Goal: Task Accomplishment & Management: Use online tool/utility

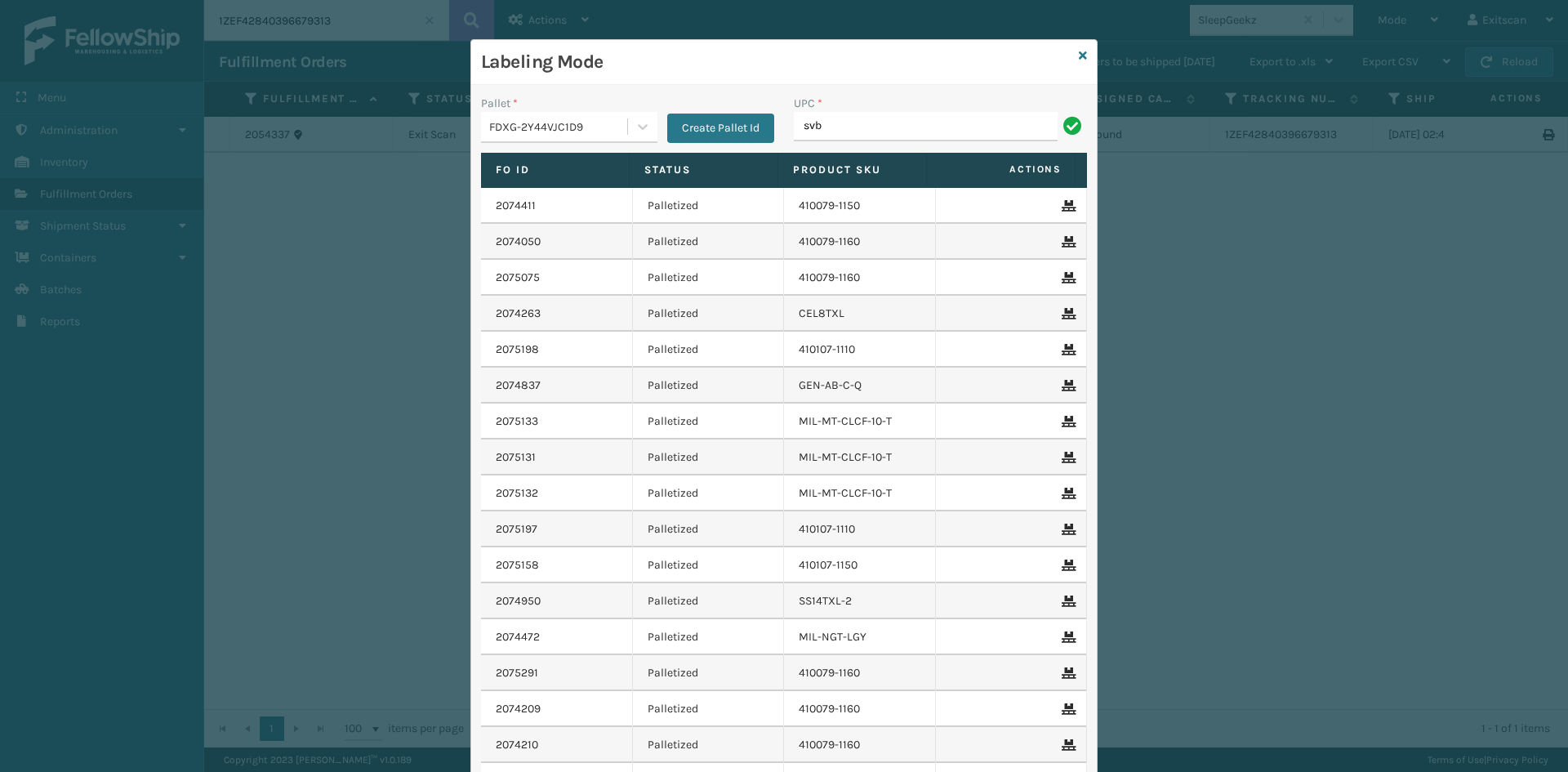
type input "SVBRMT"
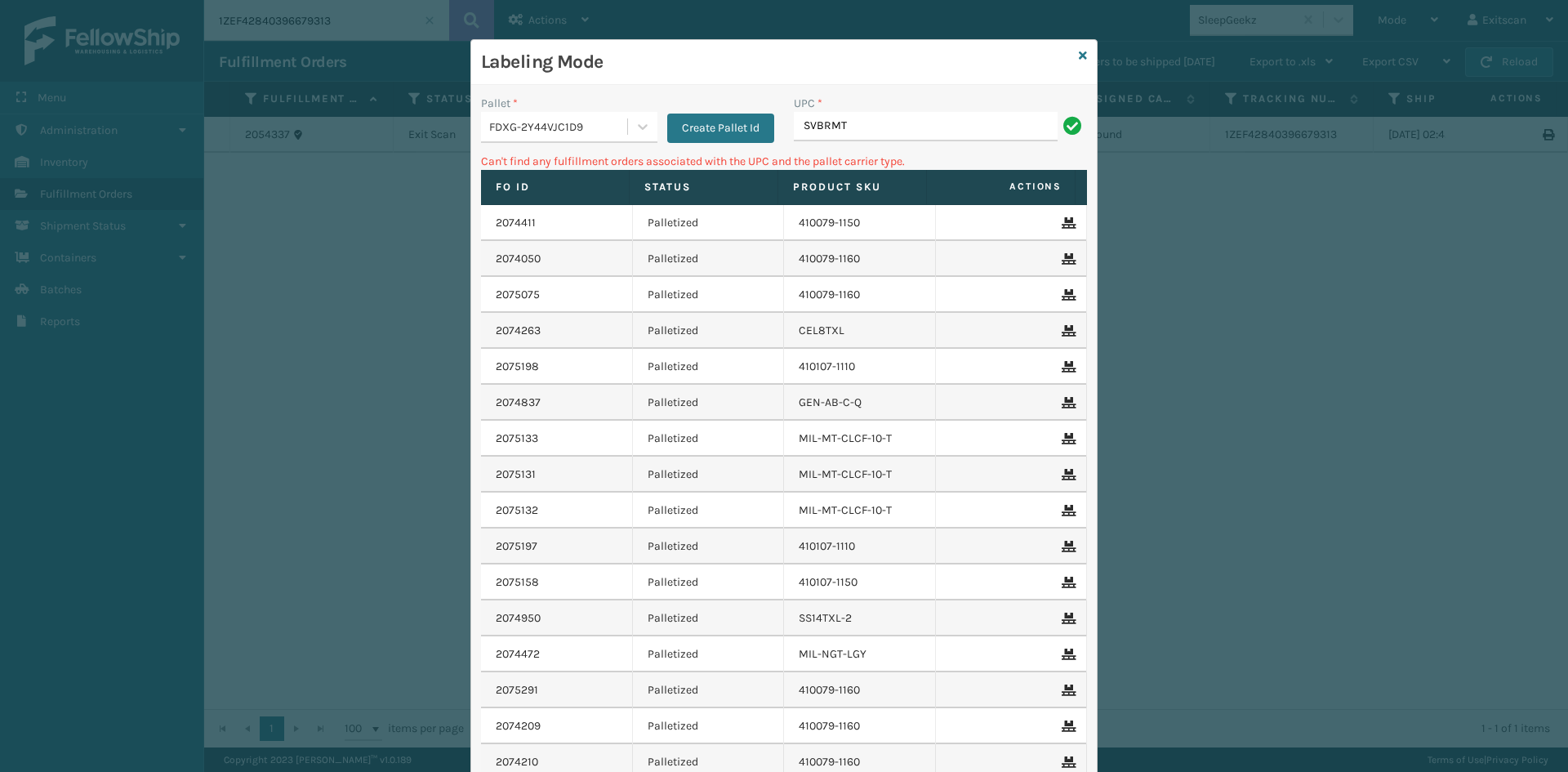
click at [596, 125] on div "FDXG-2Y44VJC1D9" at bounding box center [559, 127] width 139 height 17
click at [580, 222] on div "UPSG-ZN5RPNUSHV" at bounding box center [568, 229] width 176 height 30
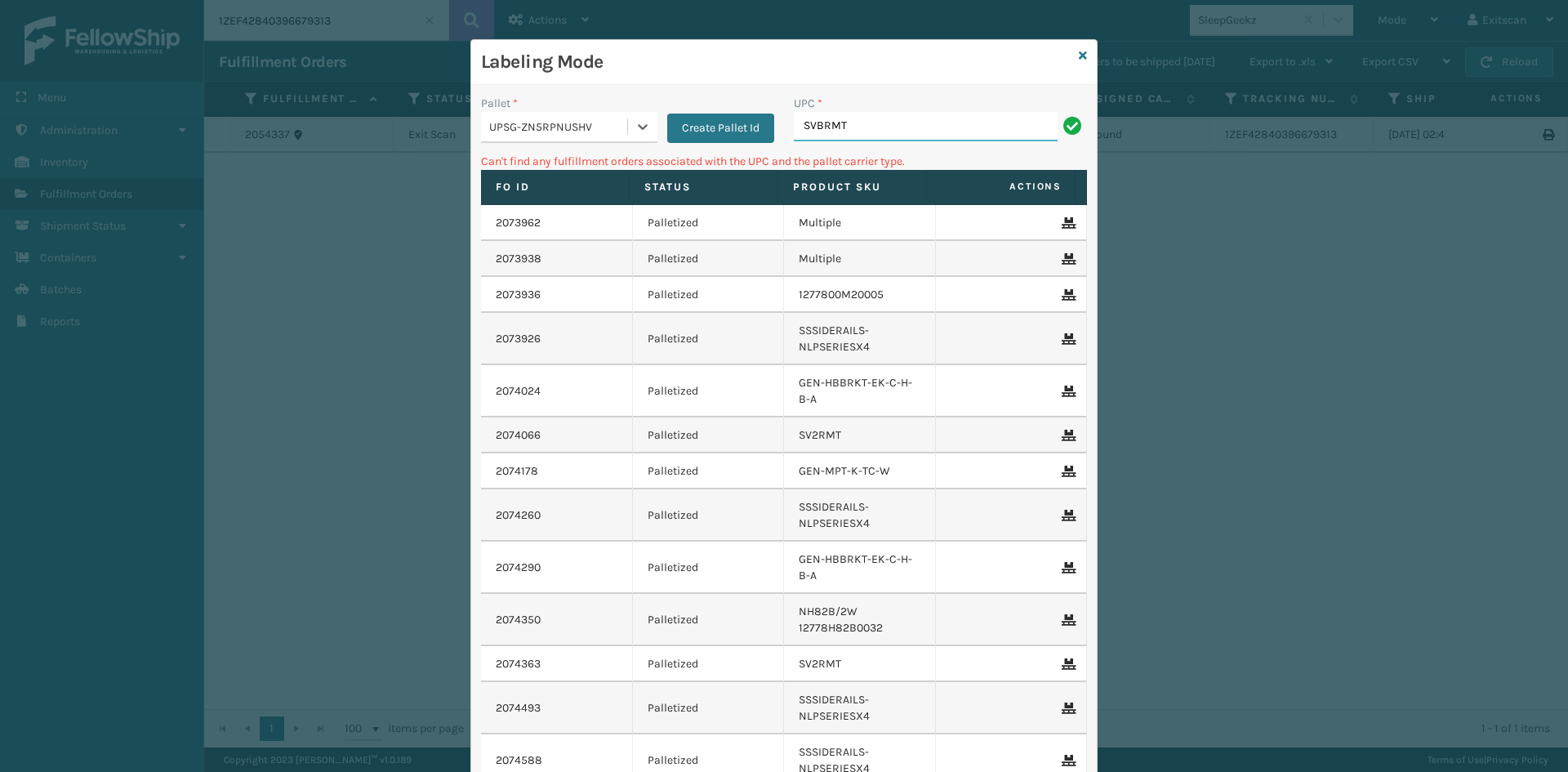
click at [913, 127] on input "SVBRMT" at bounding box center [926, 126] width 264 height 29
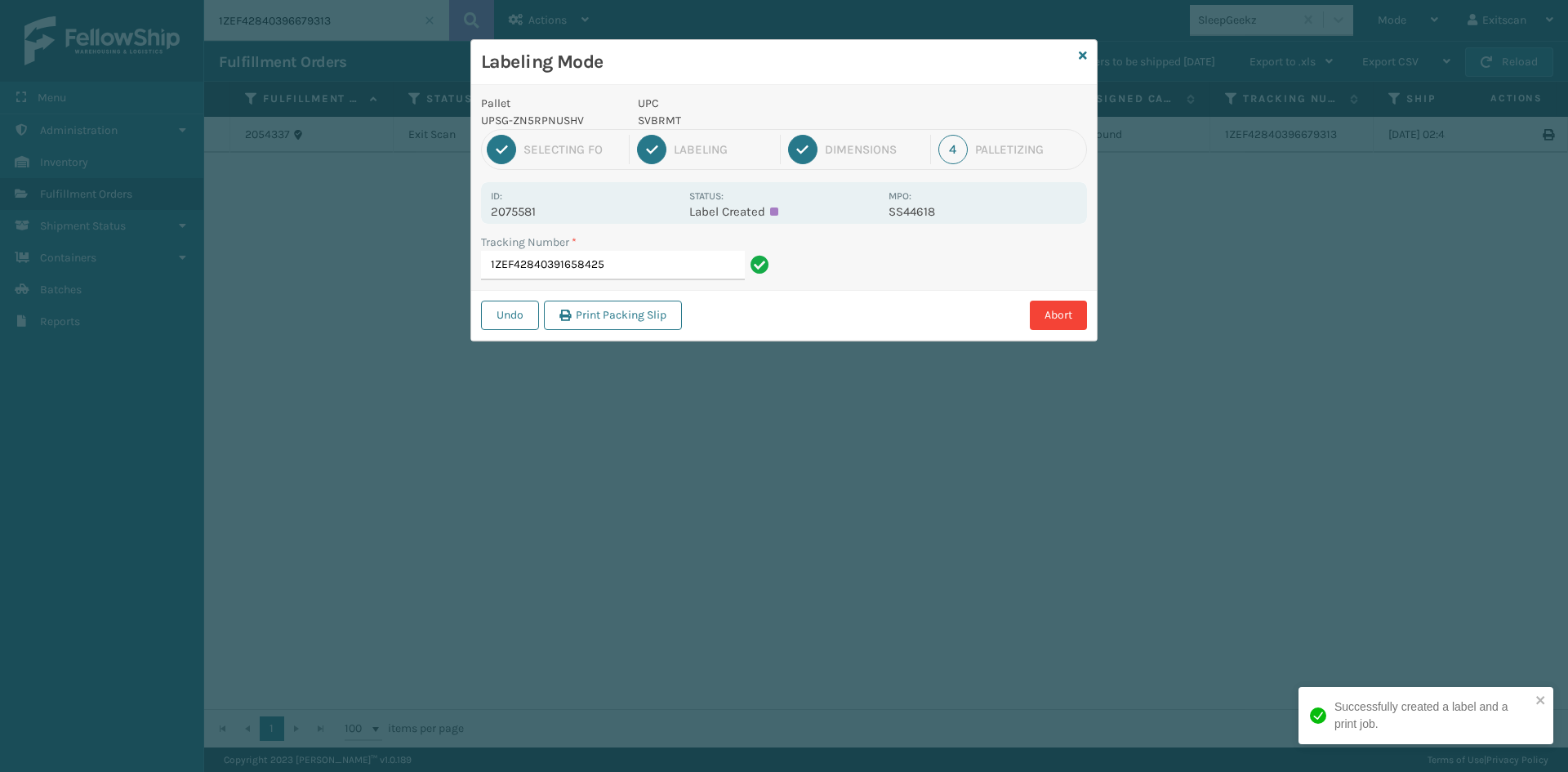
click at [691, 268] on input "1ZEF42840391658425" at bounding box center [613, 265] width 264 height 29
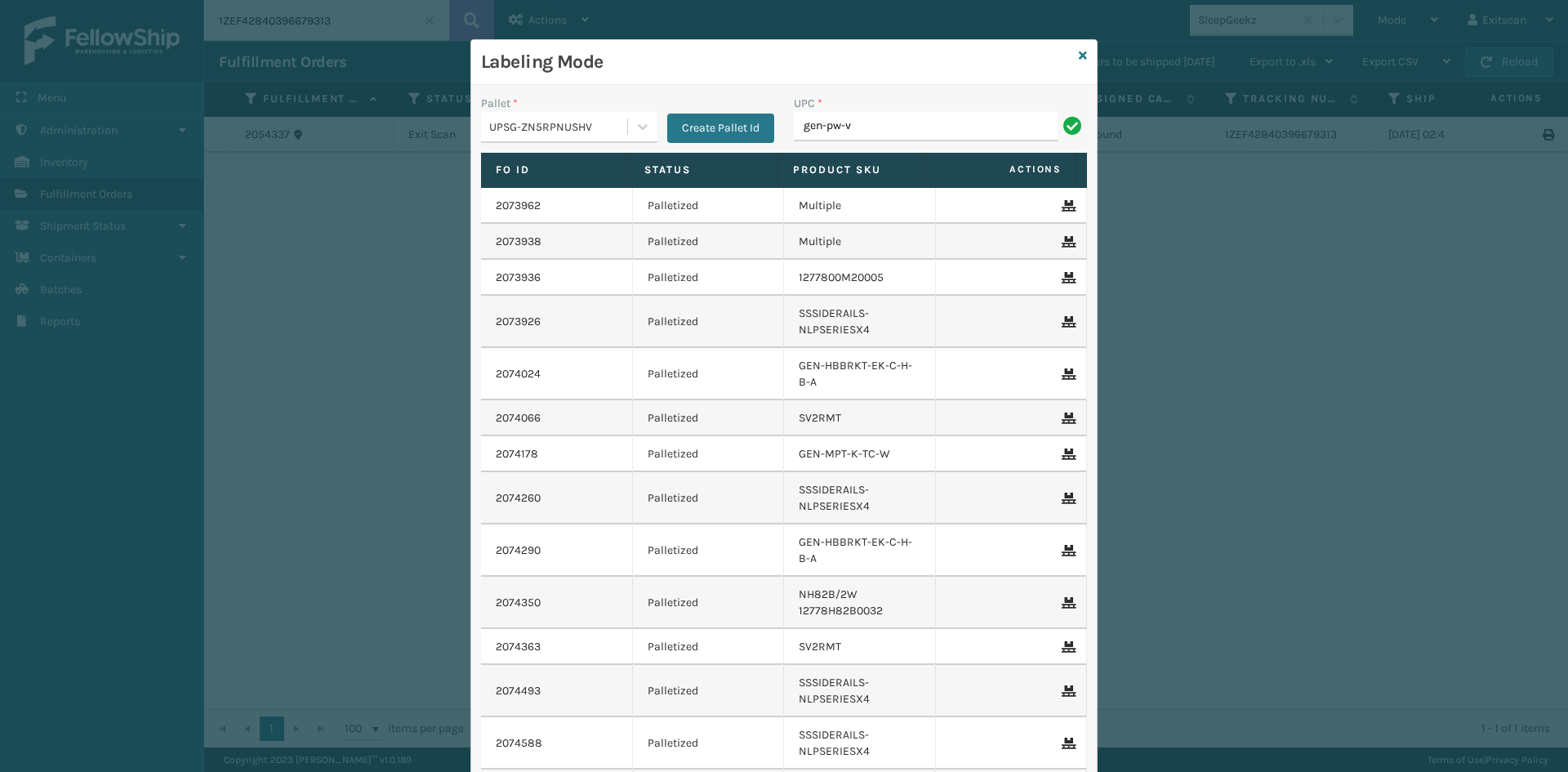
type input "GEN-PW-VEN-S"
type input "SSLEGS8INCH"
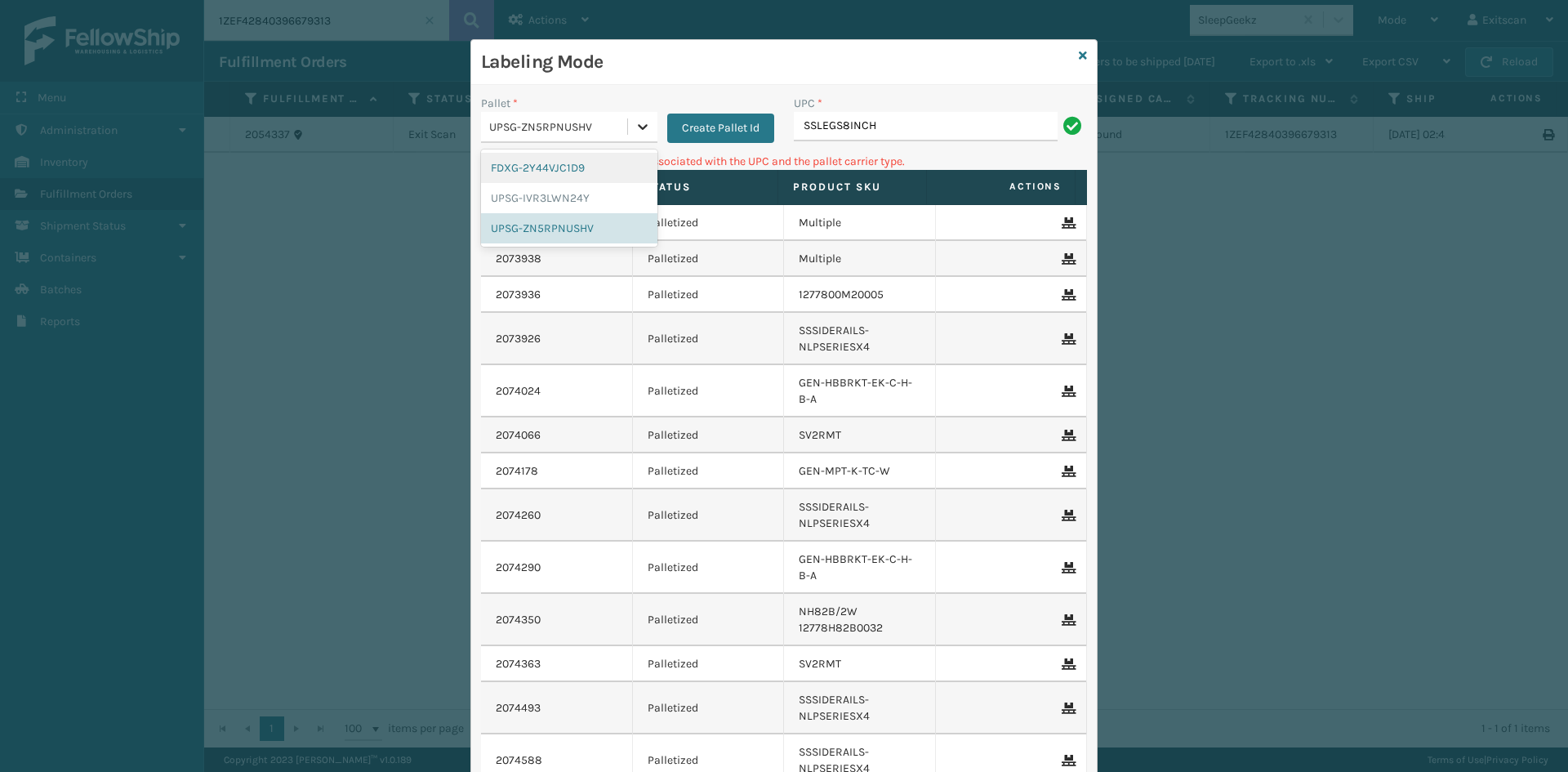
click at [634, 130] on icon at bounding box center [642, 126] width 16 height 16
click at [599, 198] on div "UPSG-IVR3LWN24Y" at bounding box center [568, 198] width 176 height 30
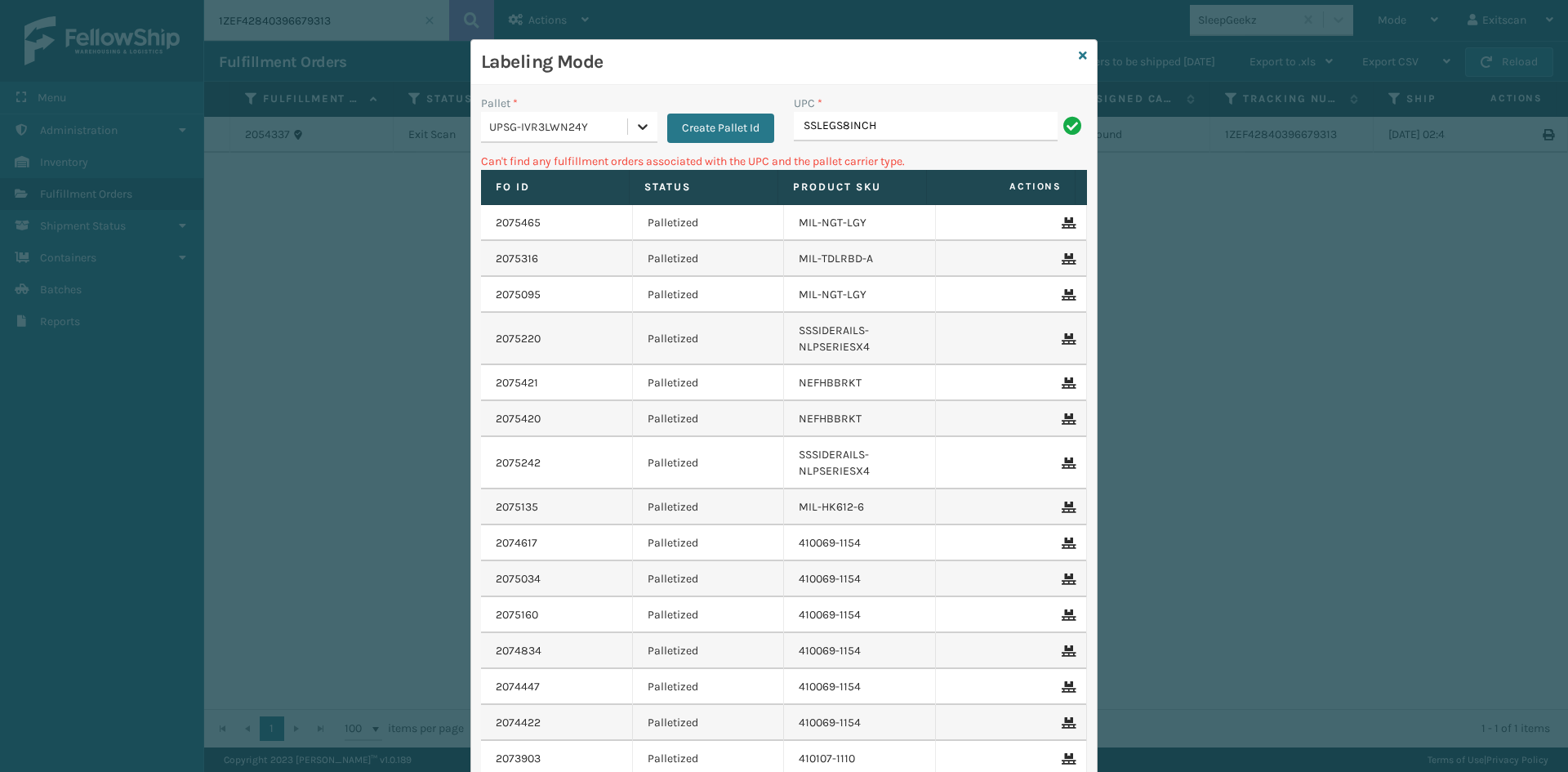
click at [638, 129] on icon at bounding box center [643, 127] width 9 height 6
click at [594, 168] on div "FDXG-2Y44VJC1D9" at bounding box center [568, 168] width 176 height 30
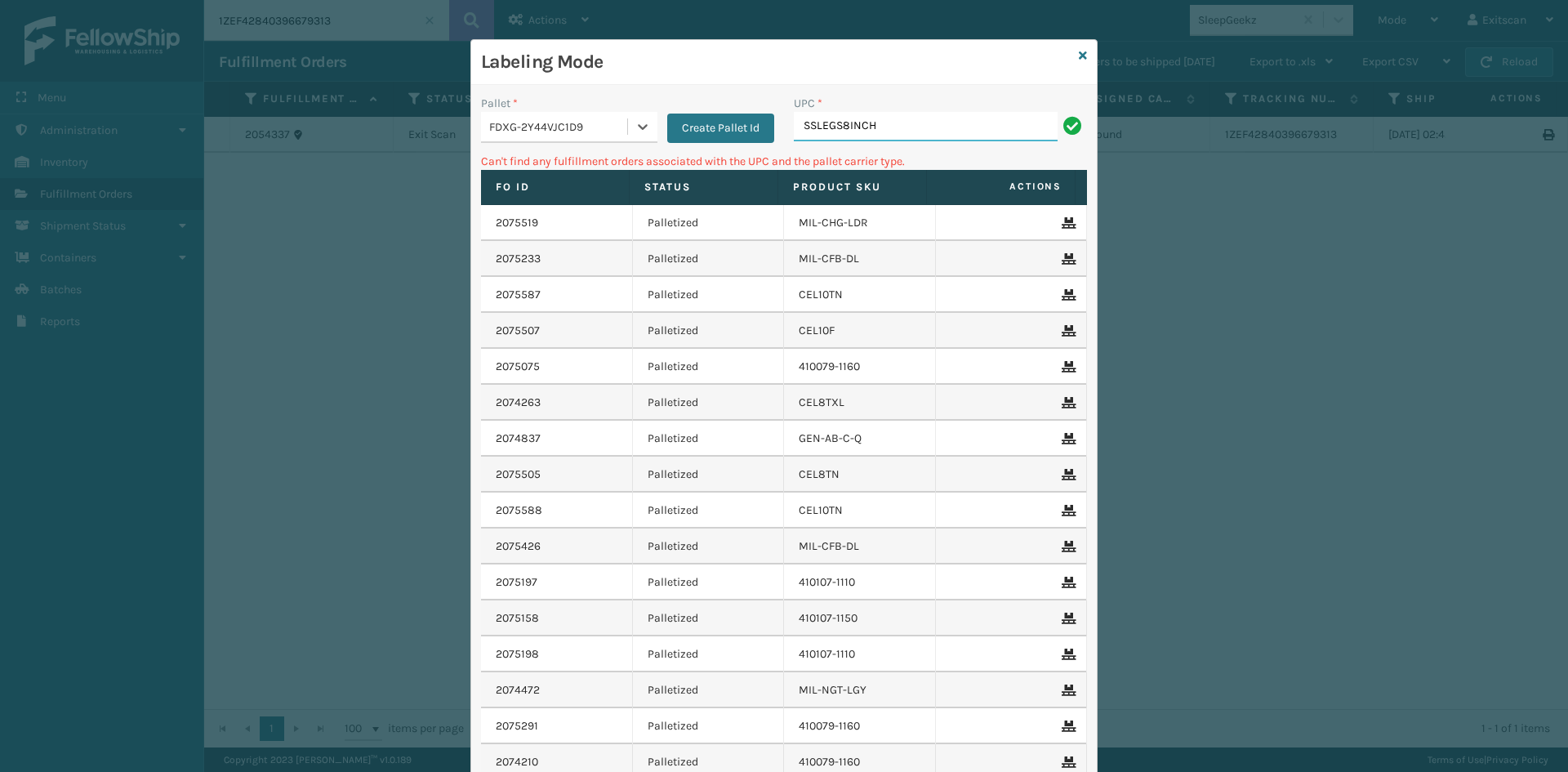
click at [900, 116] on input "SSLEGS8INCH" at bounding box center [926, 126] width 264 height 29
click at [646, 127] on div at bounding box center [642, 126] width 29 height 29
click at [844, 128] on input "SSLEGS8INCH" at bounding box center [926, 126] width 264 height 29
drag, startPoint x: 856, startPoint y: 131, endPoint x: 843, endPoint y: 145, distance: 19.1
click at [855, 133] on input "INCH" at bounding box center [926, 126] width 264 height 29
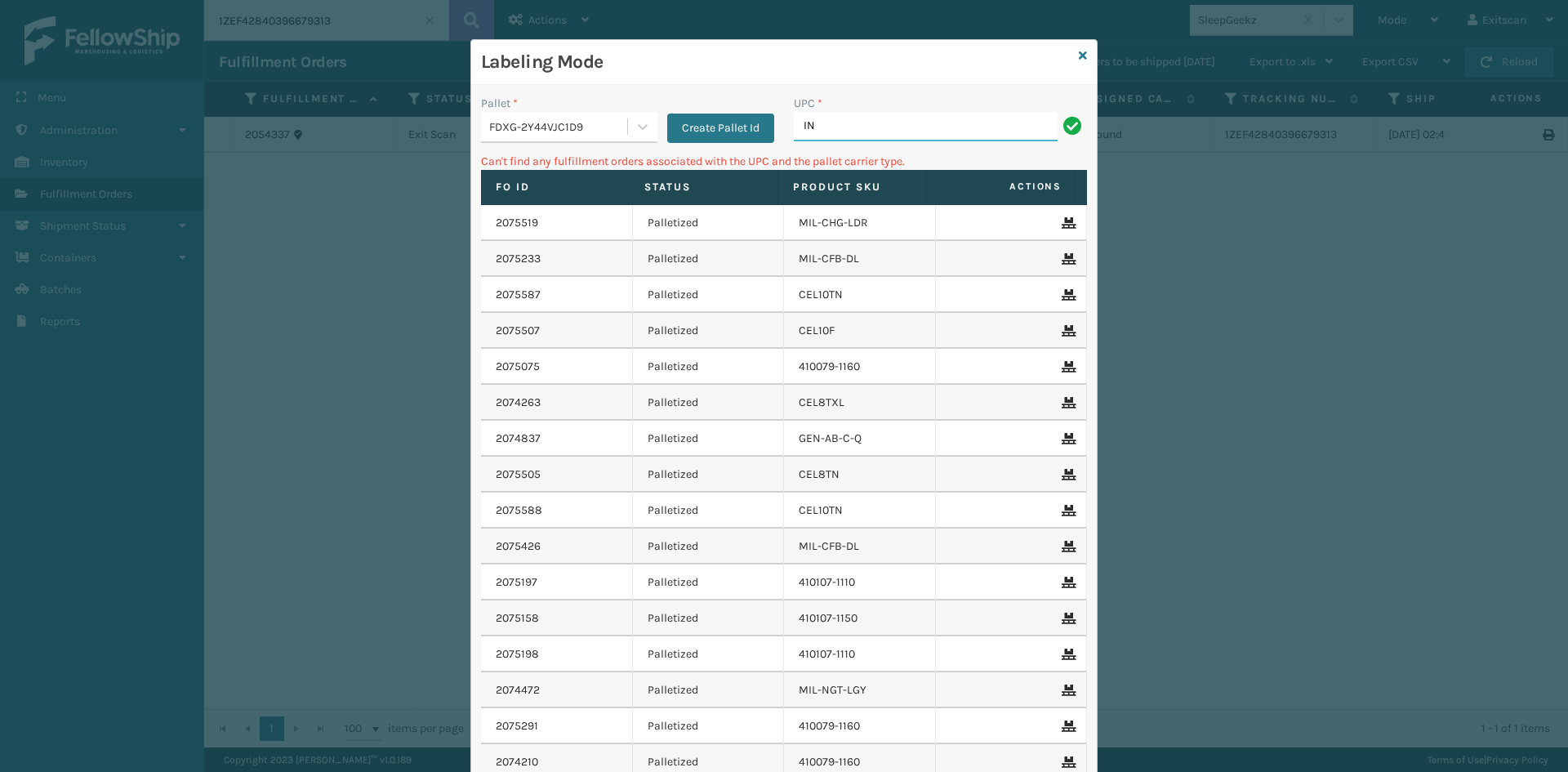
type input "I"
type input "SSLEGS5INCH"
click at [628, 130] on div at bounding box center [642, 126] width 29 height 29
click at [532, 203] on div "UPSG-IVR3LWN24Y" at bounding box center [568, 198] width 176 height 30
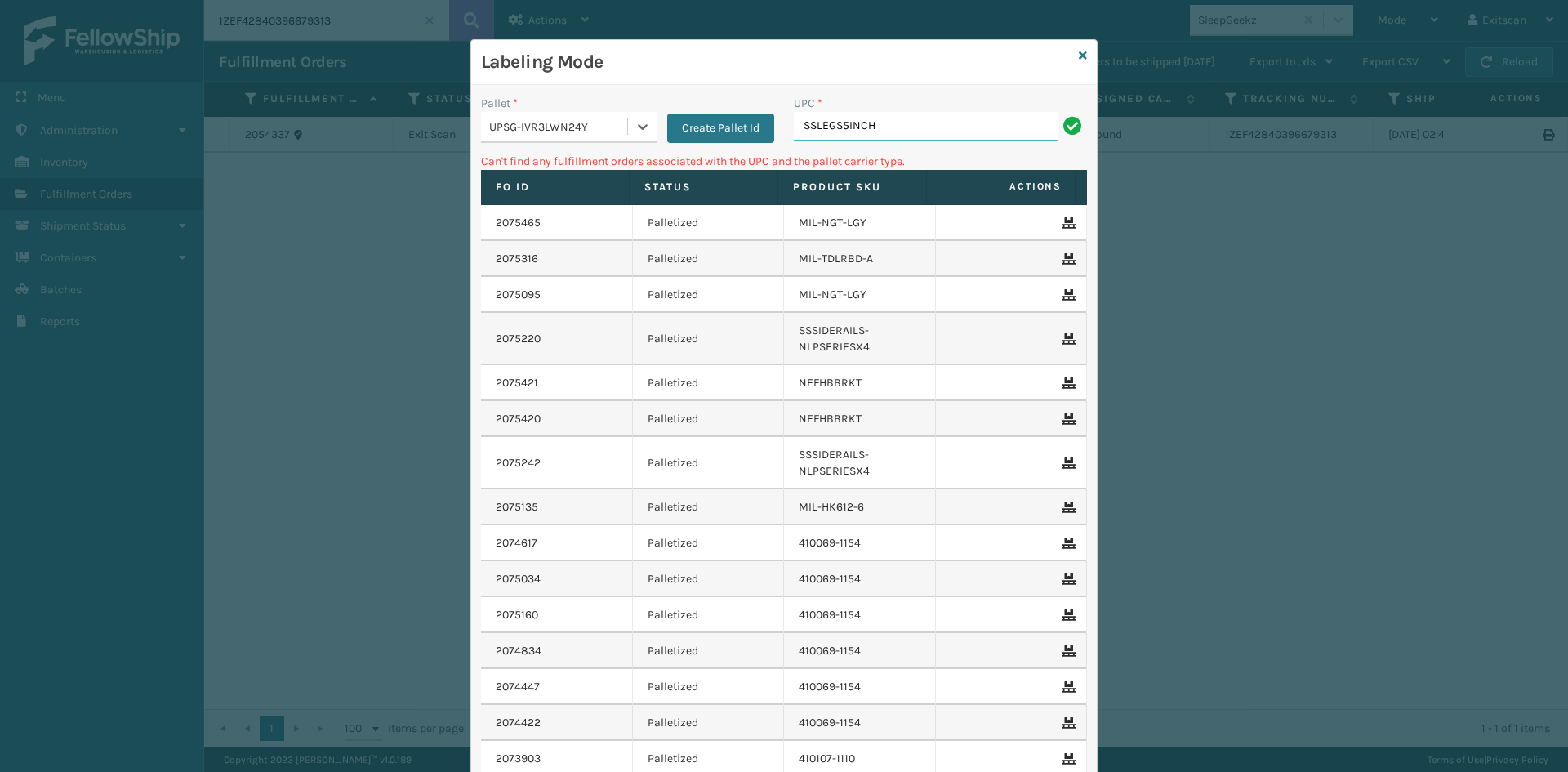
click at [993, 125] on input "SSLEGS5INCH" at bounding box center [926, 126] width 264 height 29
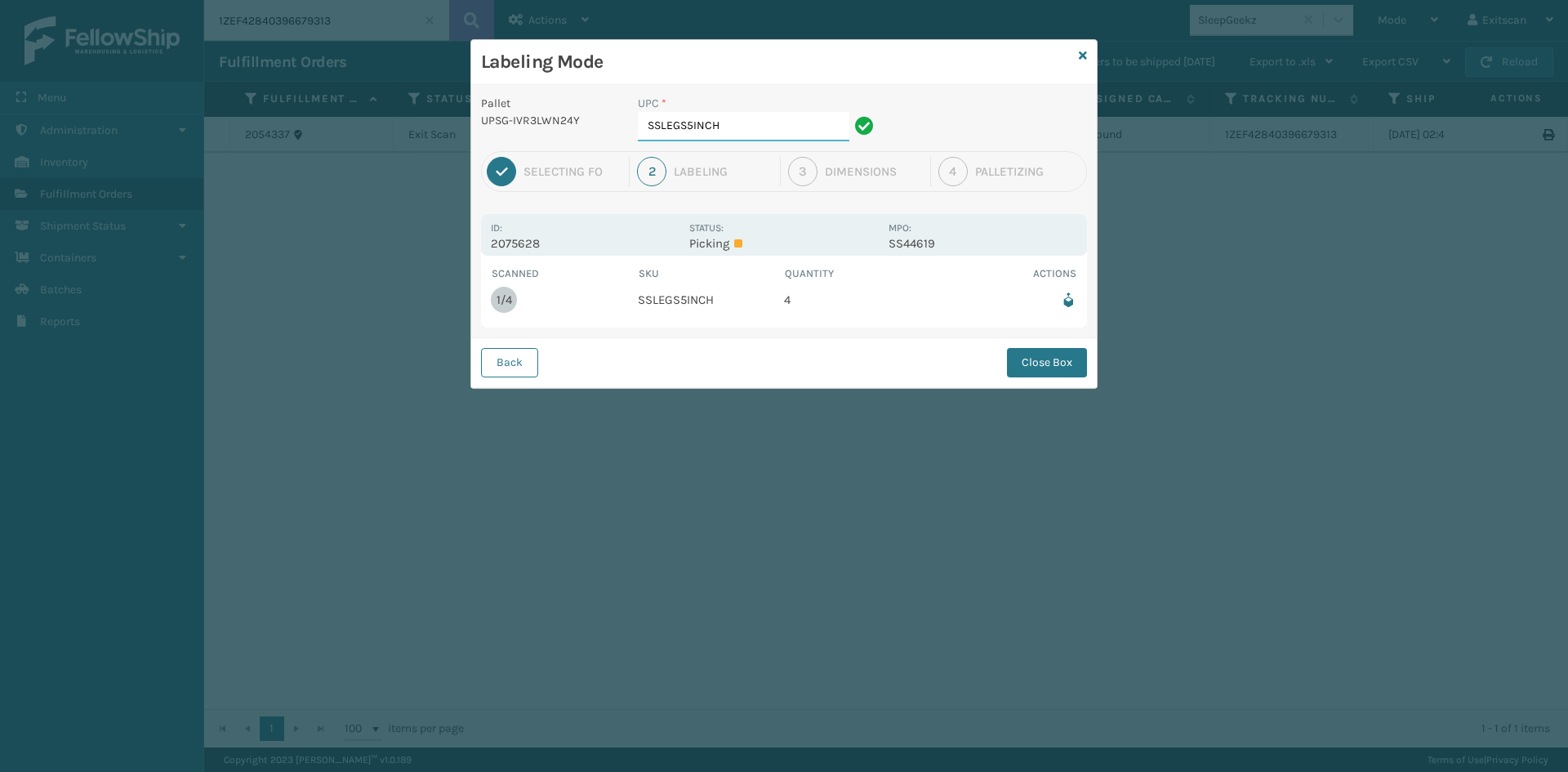
click at [788, 132] on input "SSLEGS5INCH" at bounding box center [744, 126] width 212 height 29
click at [1078, 356] on button "Close Box" at bounding box center [1047, 362] width 80 height 29
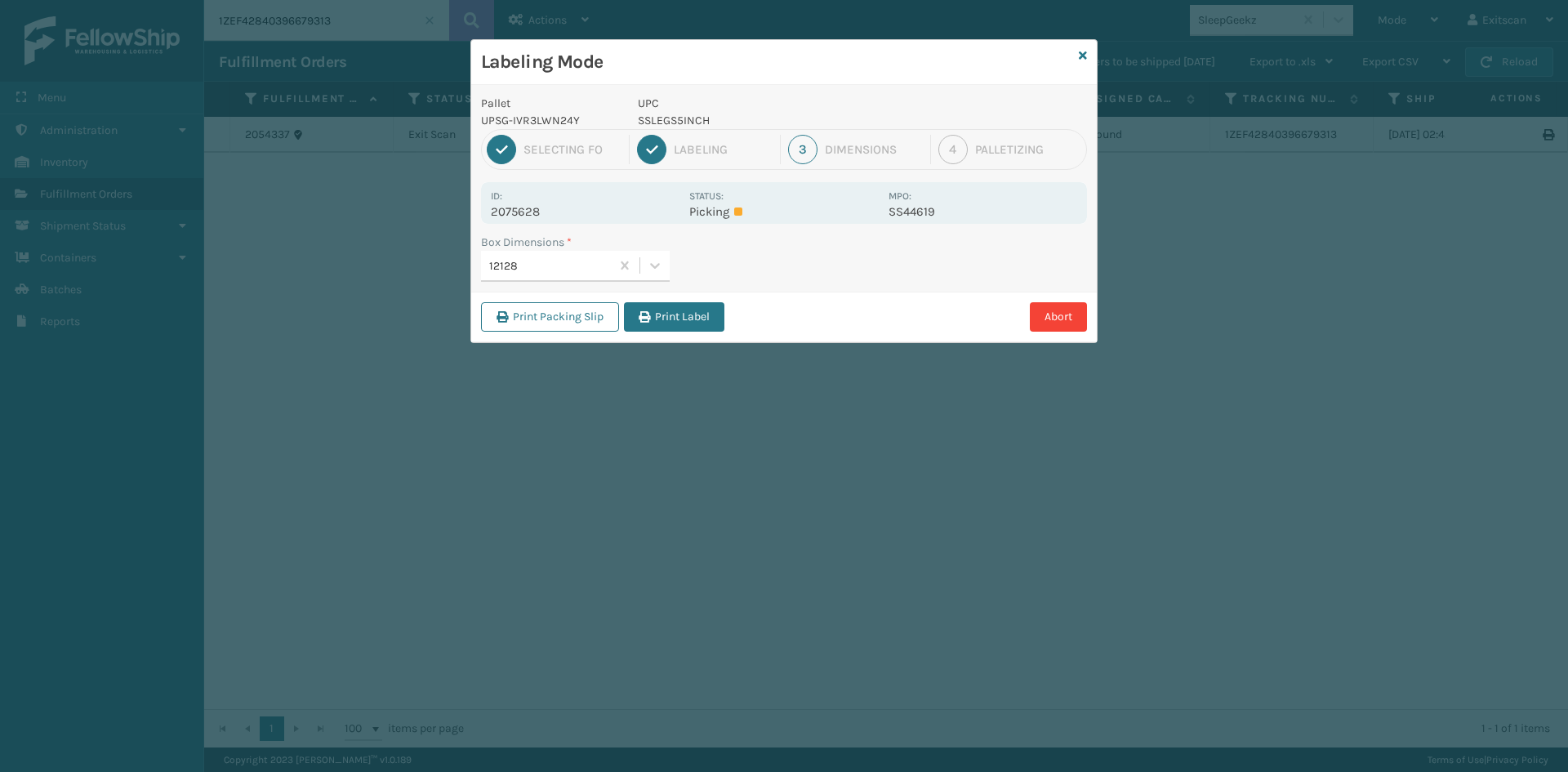
click at [663, 333] on div "Print Packing Slip Print Label Abort" at bounding box center [784, 316] width 626 height 50
click at [664, 331] on div "Print Packing Slip Print Label Abort" at bounding box center [784, 316] width 626 height 50
click at [666, 331] on div "Print Packing Slip Print Label Abort" at bounding box center [784, 316] width 626 height 50
click at [670, 318] on button "Print Label" at bounding box center [674, 316] width 101 height 29
